Goal: Task Accomplishment & Management: Use online tool/utility

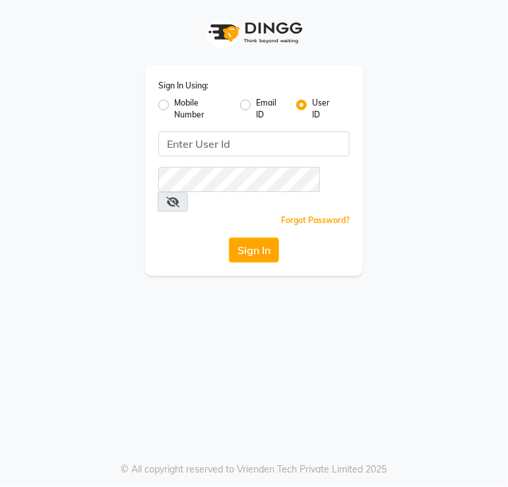
click at [172, 108] on div "Mobile Number" at bounding box center [193, 109] width 71 height 24
click at [174, 108] on label "Mobile Number" at bounding box center [201, 109] width 55 height 24
click at [174, 106] on input "Mobile Number" at bounding box center [178, 101] width 9 height 9
radio input "true"
radio input "false"
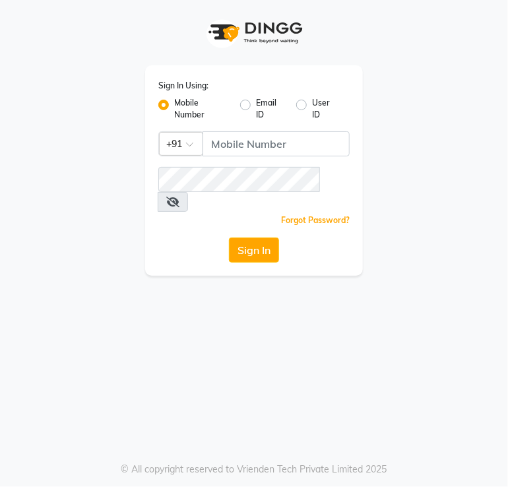
click at [235, 159] on div "Sign In Using: Mobile Number Email ID User ID Country Code × +91 Remember me Fo…" at bounding box center [254, 170] width 218 height 211
click at [233, 155] on input "Username" at bounding box center [276, 143] width 147 height 25
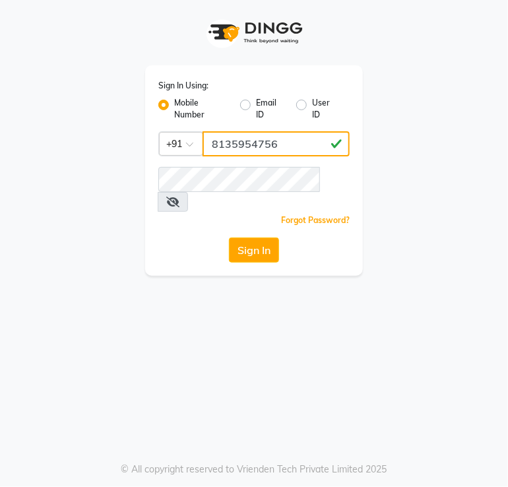
type input "8135954756"
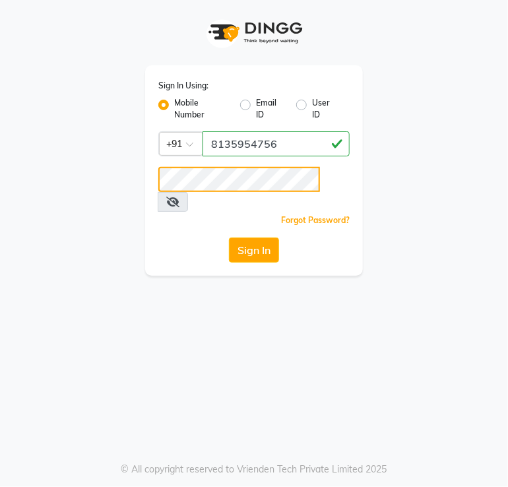
click at [229, 238] on button "Sign In" at bounding box center [254, 250] width 50 height 25
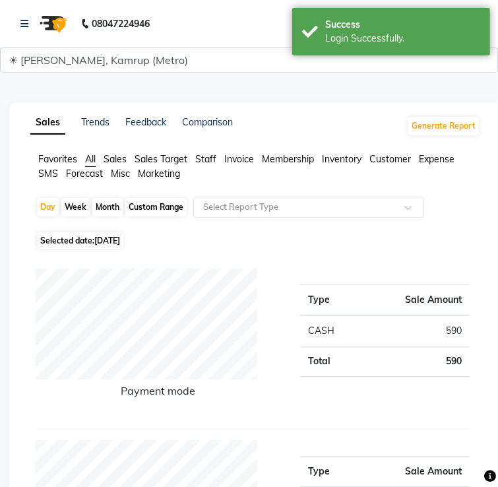
click at [120, 236] on span "[DATE]" at bounding box center [107, 241] width 26 height 10
select select "9"
select select "2025"
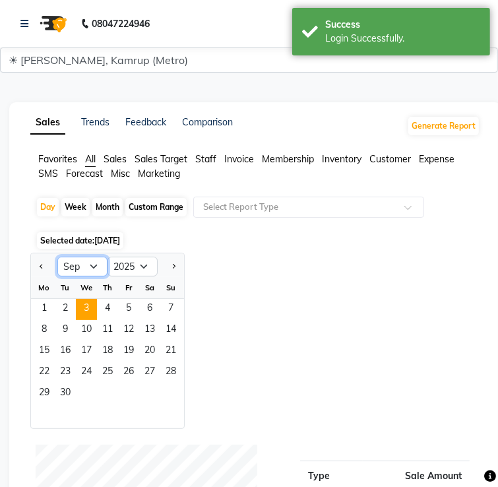
click at [108, 257] on select "Jan Feb Mar Apr May Jun [DATE] Aug Sep Oct Nov Dec" at bounding box center [82, 267] width 50 height 20
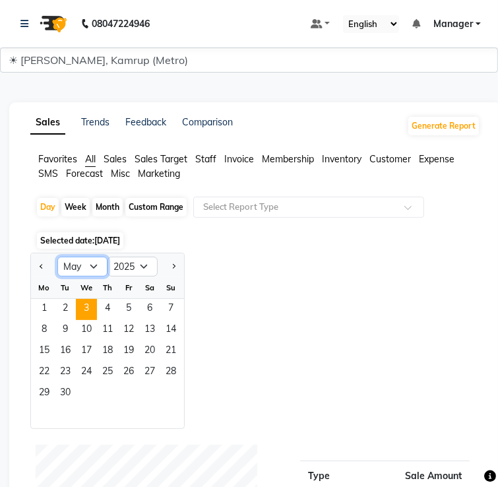
click at [96, 257] on select "Jan Feb Mar Apr May Jun [DATE] Aug Sep Oct Nov Dec" at bounding box center [82, 267] width 50 height 20
click at [108, 257] on select "Jan Feb Mar Apr May Jun [DATE] Aug Sep Oct Nov Dec" at bounding box center [82, 267] width 50 height 20
select select "8"
click at [96, 257] on select "Jan Feb Mar Apr May Jun [DATE] Aug Sep Oct Nov Dec" at bounding box center [82, 267] width 50 height 20
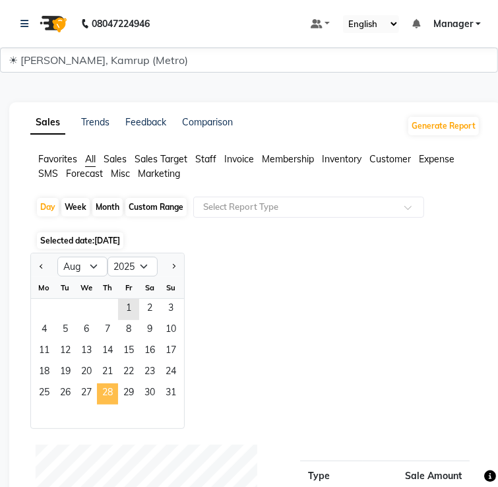
click at [118, 384] on span "28" at bounding box center [107, 394] width 21 height 21
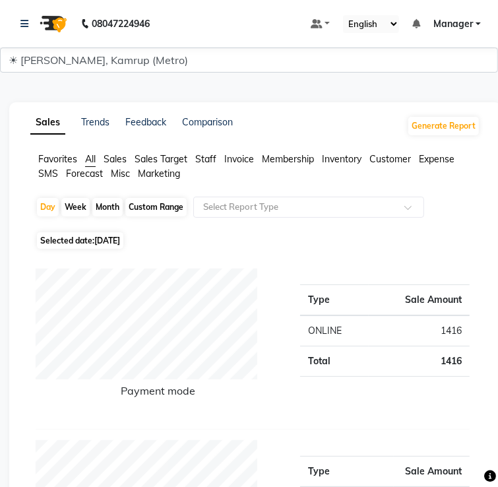
click at [120, 236] on span "[DATE]" at bounding box center [107, 241] width 26 height 10
select select "8"
select select "2025"
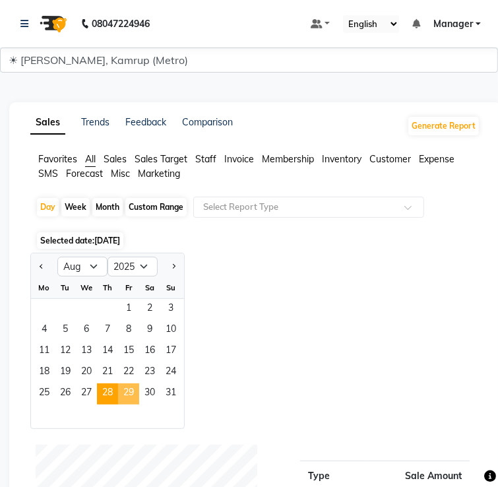
click at [139, 384] on span "29" at bounding box center [128, 394] width 21 height 21
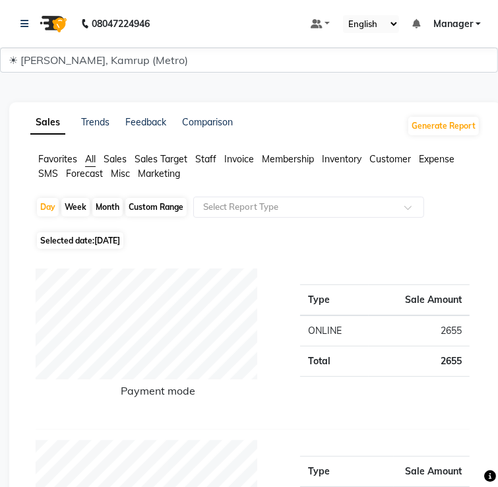
click at [120, 236] on span "[DATE]" at bounding box center [107, 241] width 26 height 10
select select "8"
select select "2025"
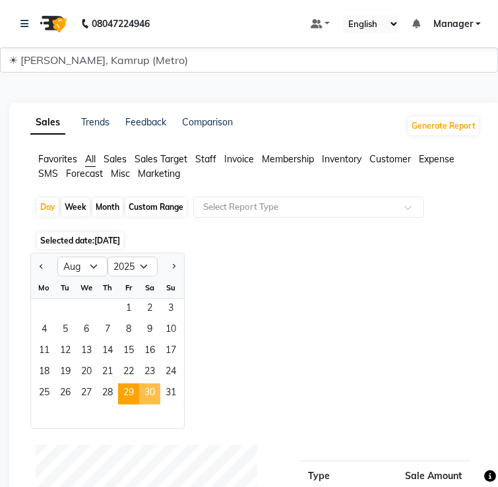
click at [160, 384] on span "30" at bounding box center [149, 394] width 21 height 21
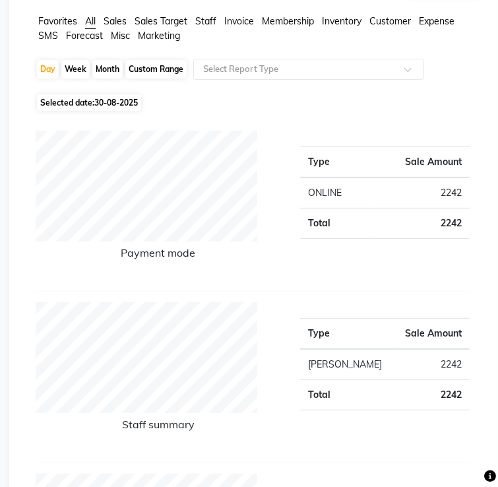
scroll to position [141, 0]
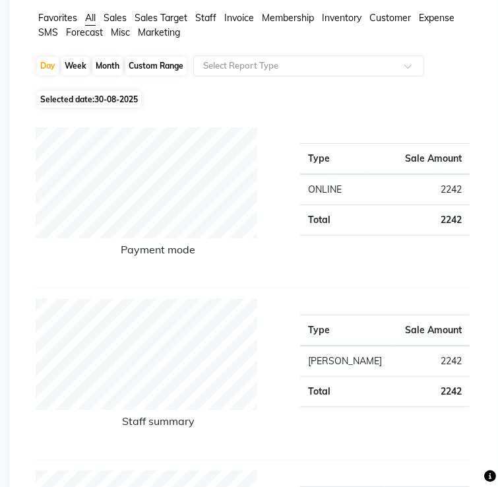
click at [105, 91] on span "Selected date: [DATE]" at bounding box center [89, 99] width 104 height 17
select select "8"
select select "2025"
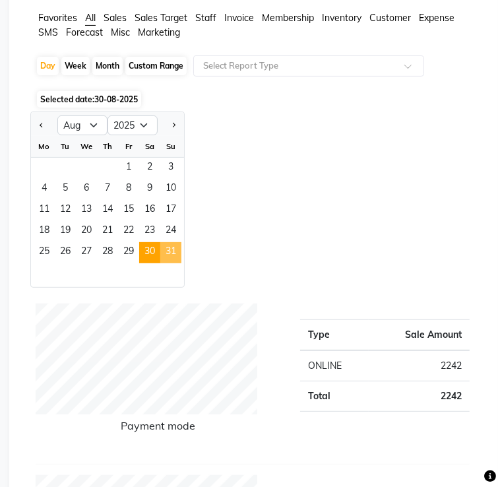
click at [182, 242] on span "31" at bounding box center [170, 252] width 21 height 21
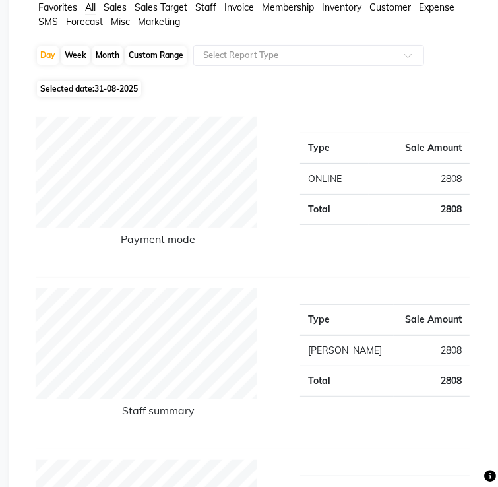
scroll to position [157, 0]
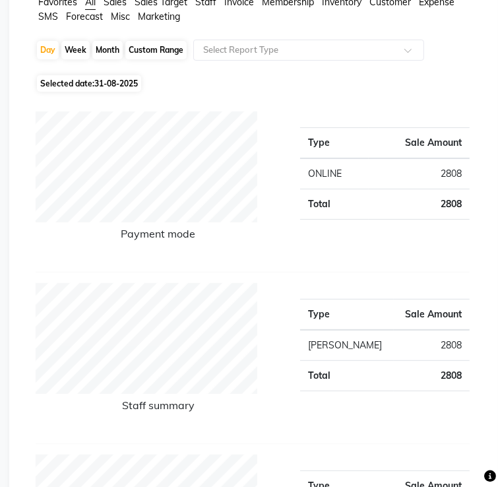
click at [133, 75] on span "Selected date: [DATE]" at bounding box center [89, 83] width 104 height 17
select select "8"
select select "2025"
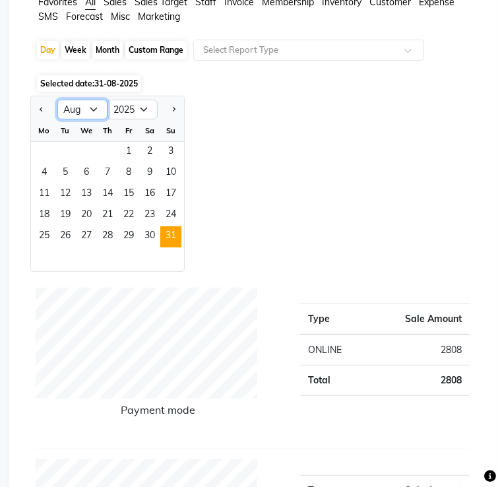
click at [108, 100] on select "Jan Feb Mar Apr May Jun [DATE] Aug Sep Oct Nov Dec" at bounding box center [82, 110] width 50 height 20
select select "9"
click at [96, 100] on select "Jan Feb Mar Apr May Jun [DATE] Aug Sep Oct Nov Dec" at bounding box center [82, 110] width 50 height 20
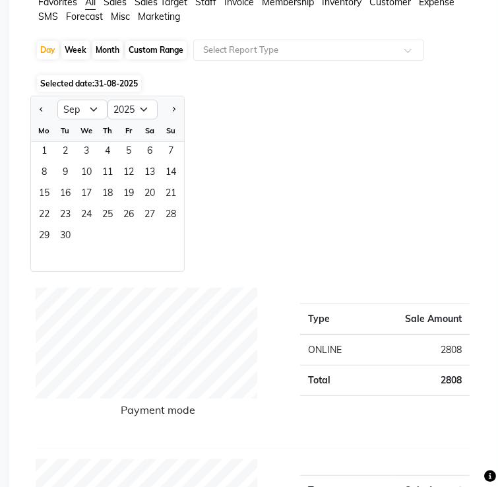
click at [55, 142] on span "1" at bounding box center [44, 152] width 21 height 21
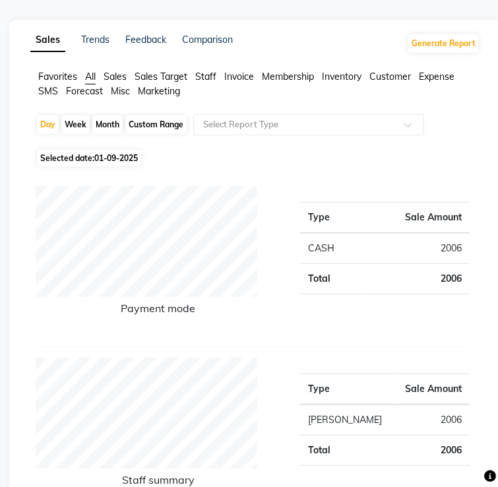
scroll to position [24, 0]
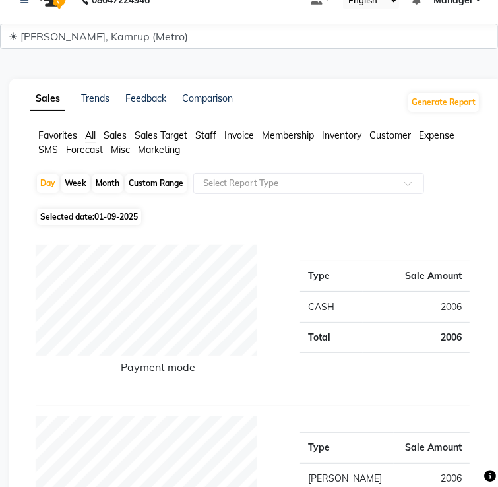
click at [138, 212] on span "01-09-2025" at bounding box center [116, 217] width 44 height 10
select select "9"
select select "2025"
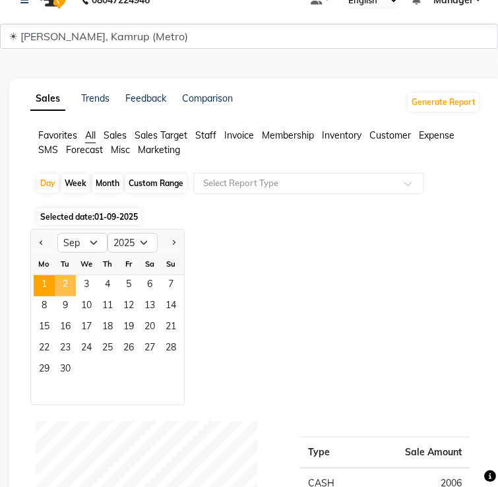
click at [76, 275] on span "2" at bounding box center [65, 285] width 21 height 21
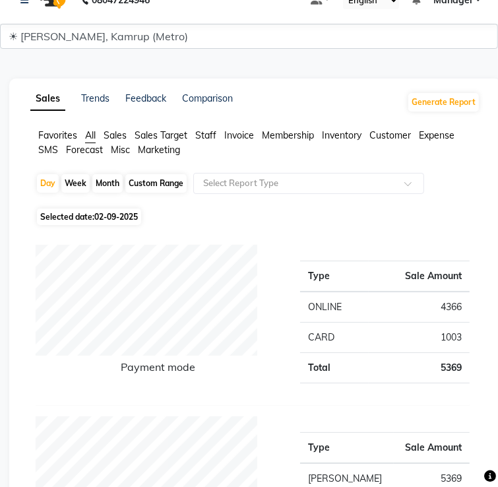
scroll to position [70, 0]
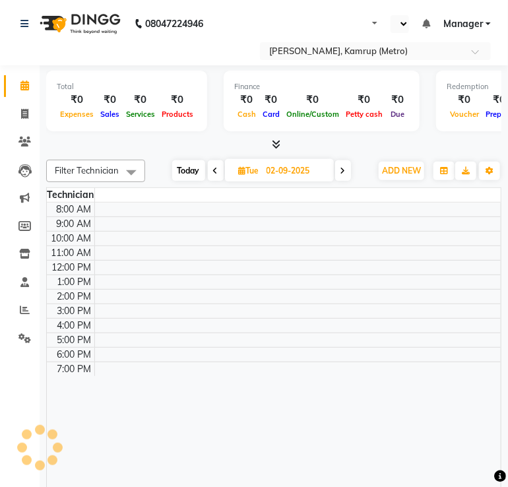
select select "en"
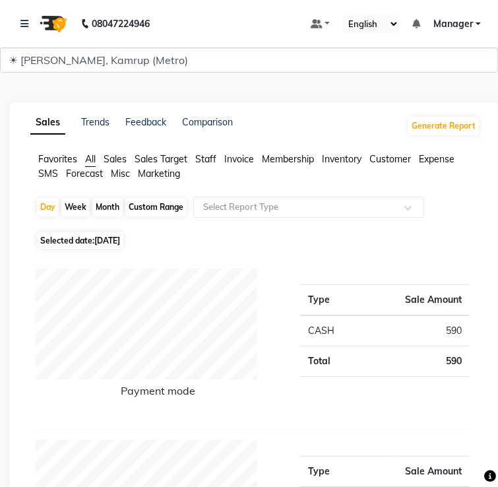
click at [123, 232] on span "Selected date: 03-09-2025" at bounding box center [80, 240] width 86 height 17
select select "9"
select select "2025"
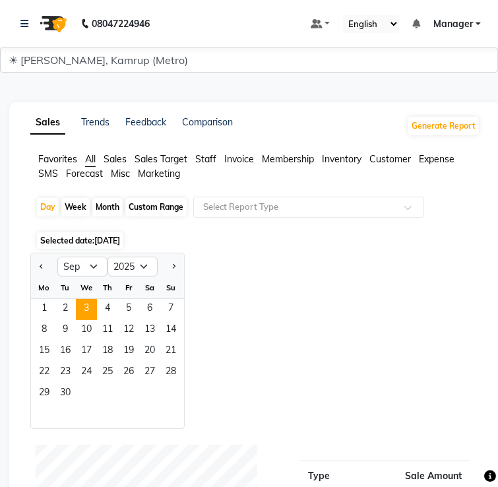
click at [255, 234] on div "Selected date: 03-09-2025" at bounding box center [258, 241] width 445 height 14
click at [97, 299] on span "3" at bounding box center [86, 309] width 21 height 21
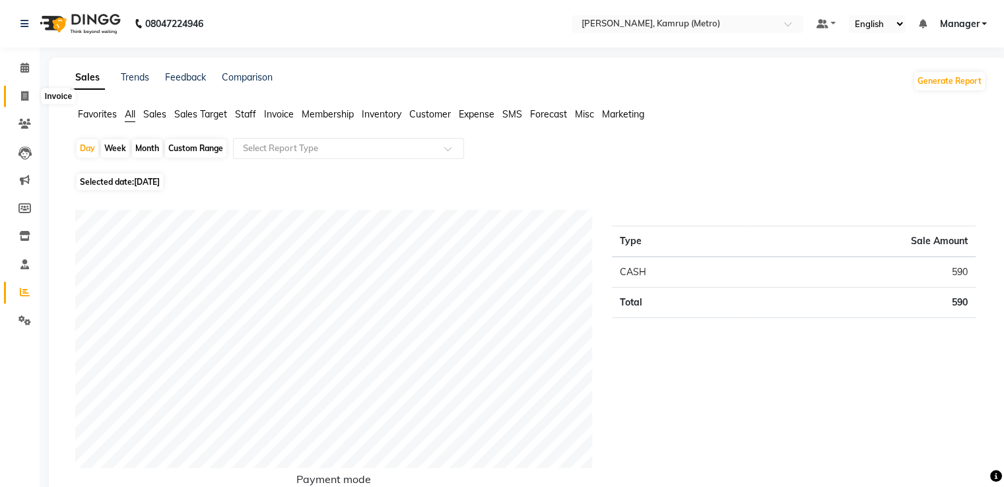
click at [22, 98] on icon at bounding box center [24, 96] width 7 height 10
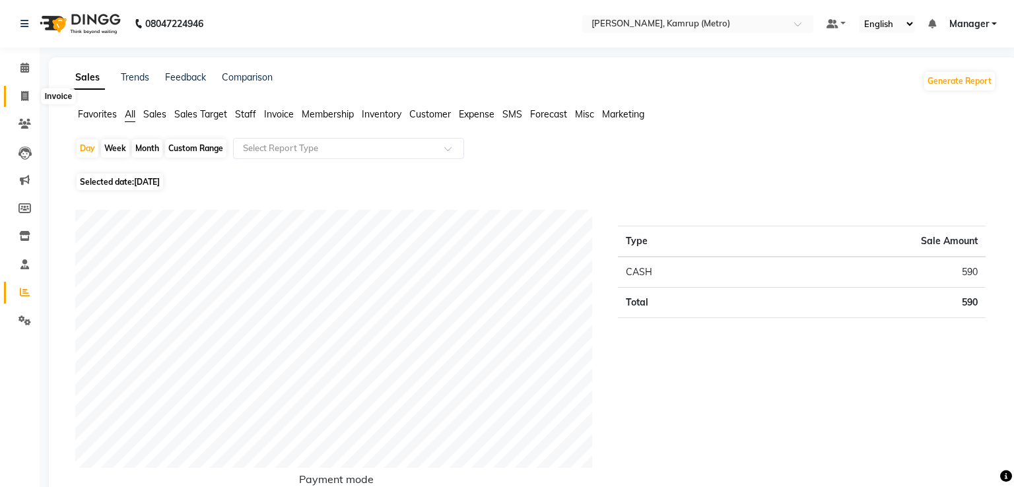
select select "service"
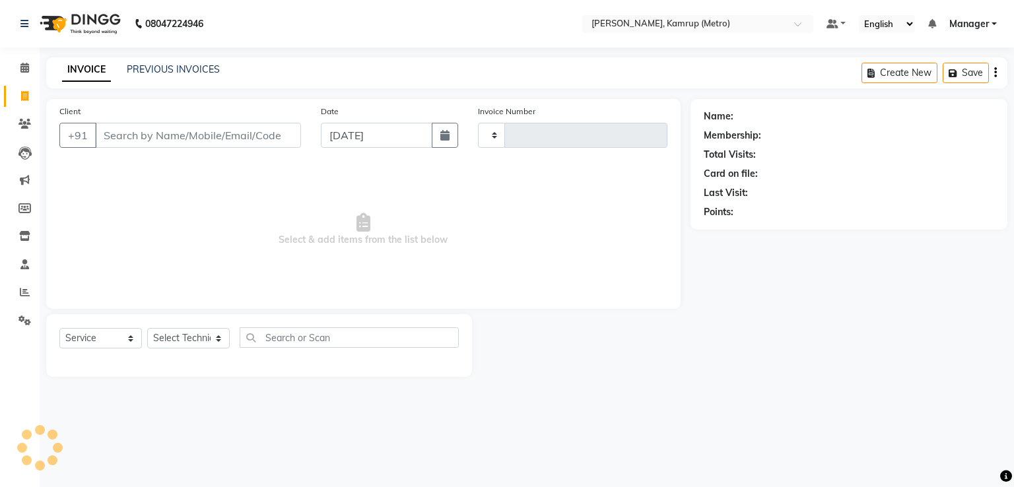
type input "0256"
select select "7190"
click at [220, 99] on div "Client +91 Date 03-09-2025 Invoice Number BTH/2025-26 RED/2025-26 V/2025 V/2025…" at bounding box center [363, 204] width 634 height 210
